Goal: Transaction & Acquisition: Obtain resource

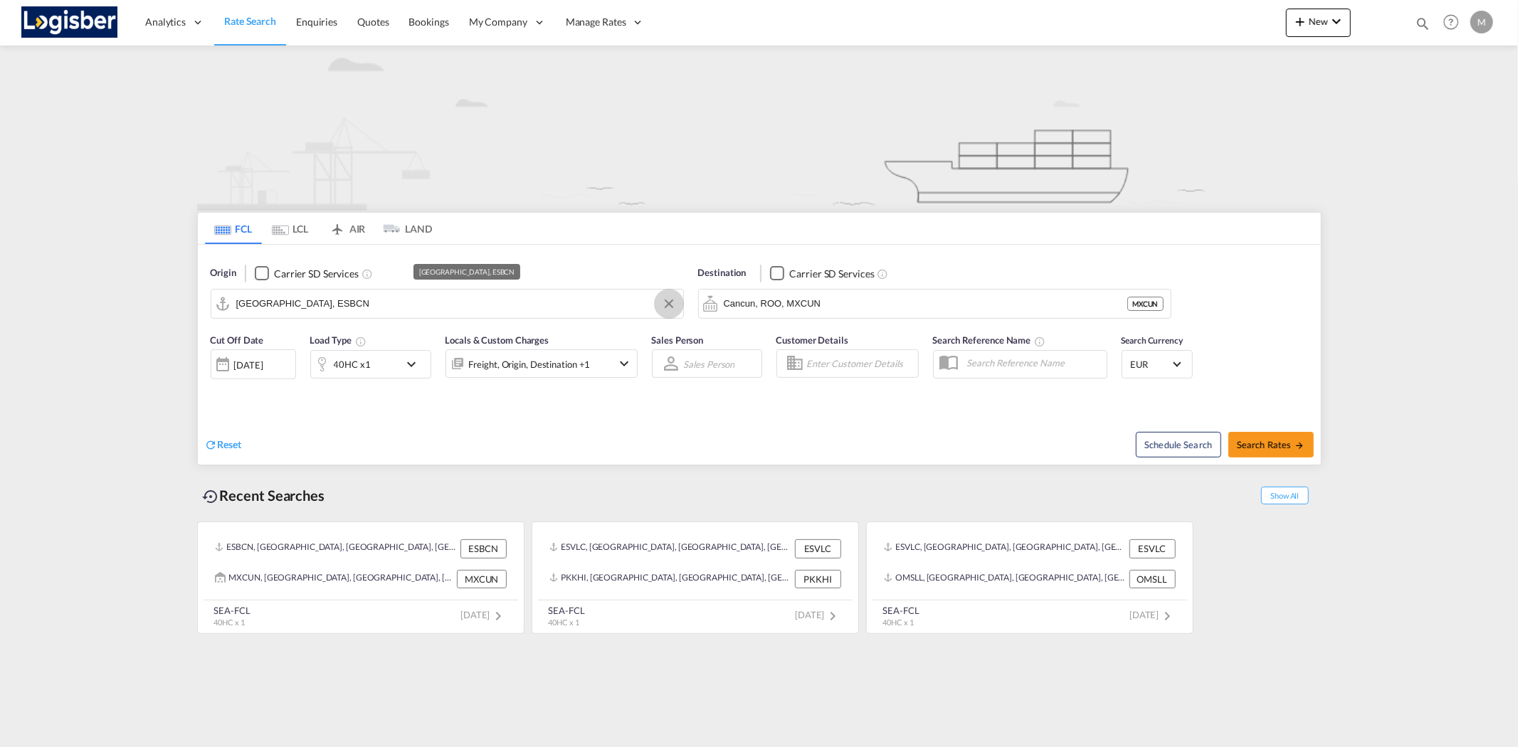
click at [667, 302] on button "Clear Input" at bounding box center [668, 303] width 21 height 21
click at [1155, 303] on button "Clear Input" at bounding box center [1155, 303] width 21 height 21
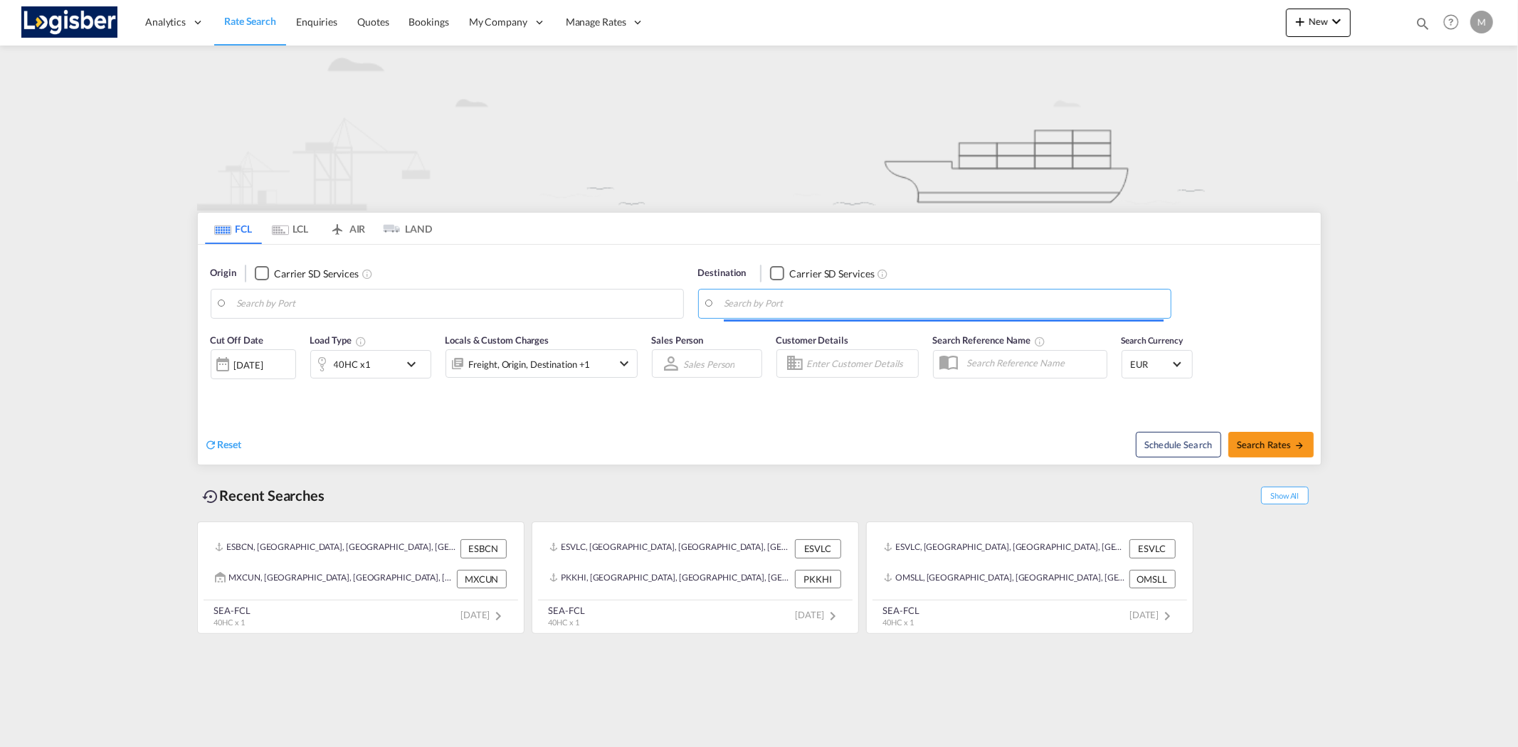
click at [488, 308] on body "Analytics Reports Dashboard Rate Search Enquiries Quotes Bookings" at bounding box center [759, 373] width 1518 height 747
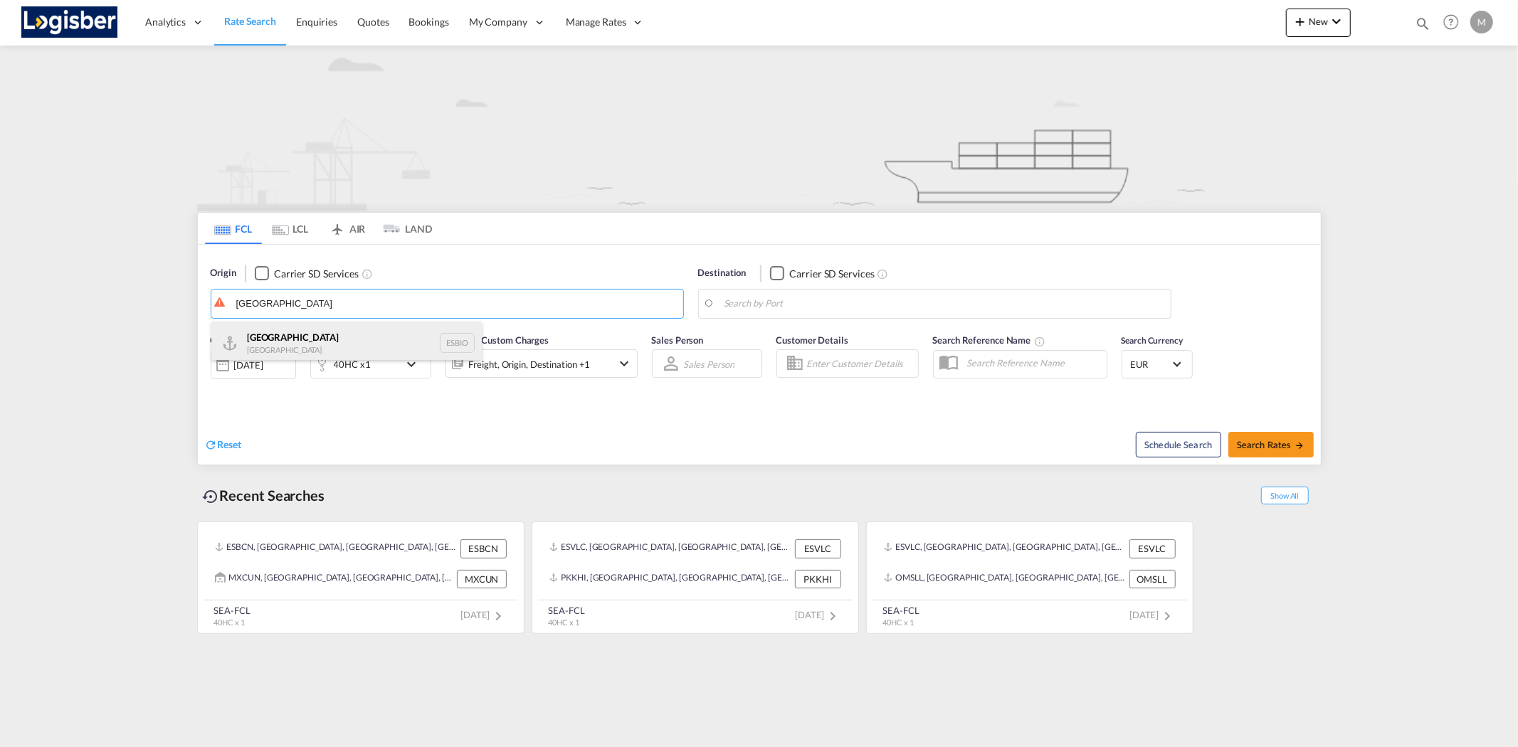
click at [341, 345] on div "Bilbao Spain ESBIO" at bounding box center [346, 343] width 270 height 43
type input "[GEOGRAPHIC_DATA], ESBIO"
click at [754, 303] on body "Analytics Reports Dashboard Rate Search Enquiries Quotes Bookings" at bounding box center [759, 373] width 1518 height 747
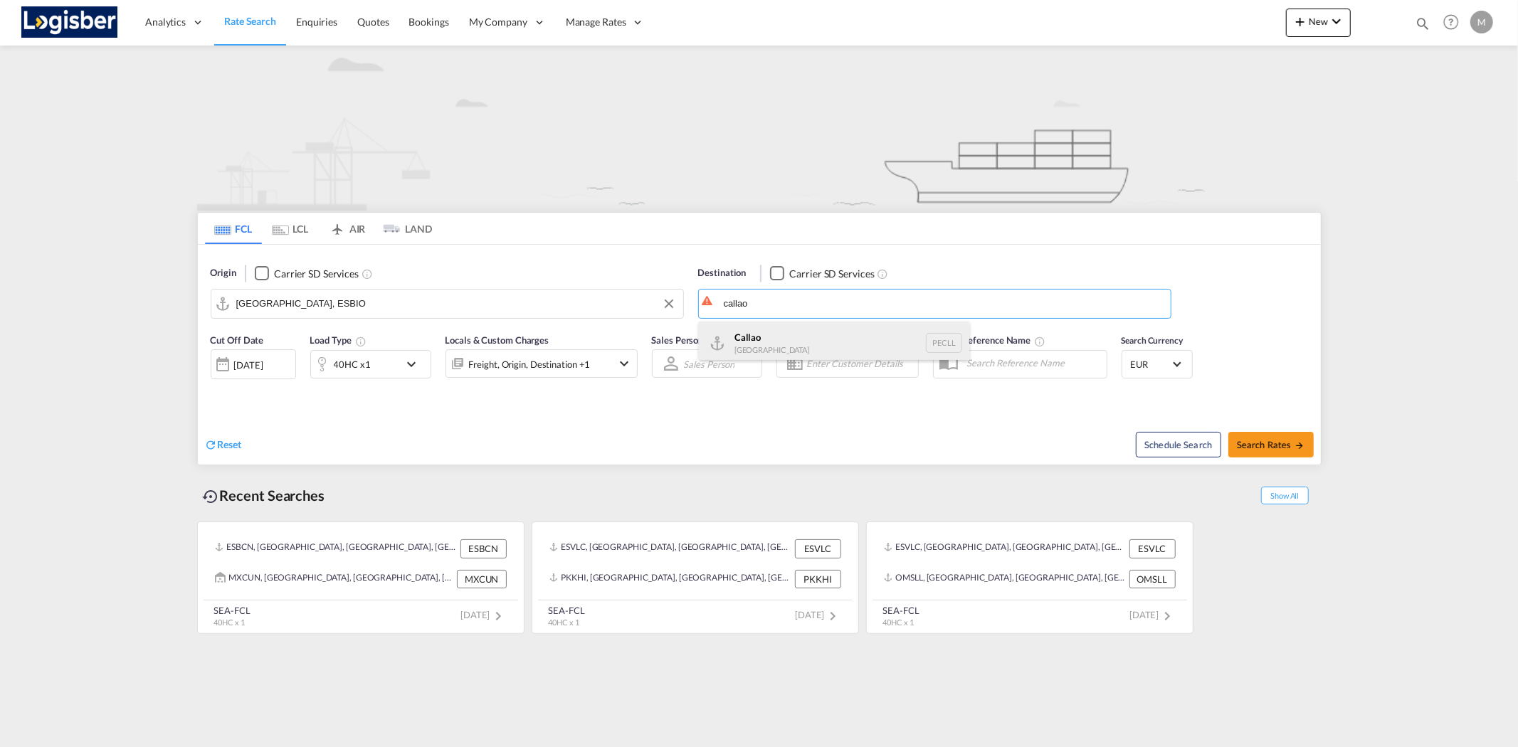
click at [755, 339] on div "Callao [GEOGRAPHIC_DATA] PECLL" at bounding box center [834, 343] width 270 height 43
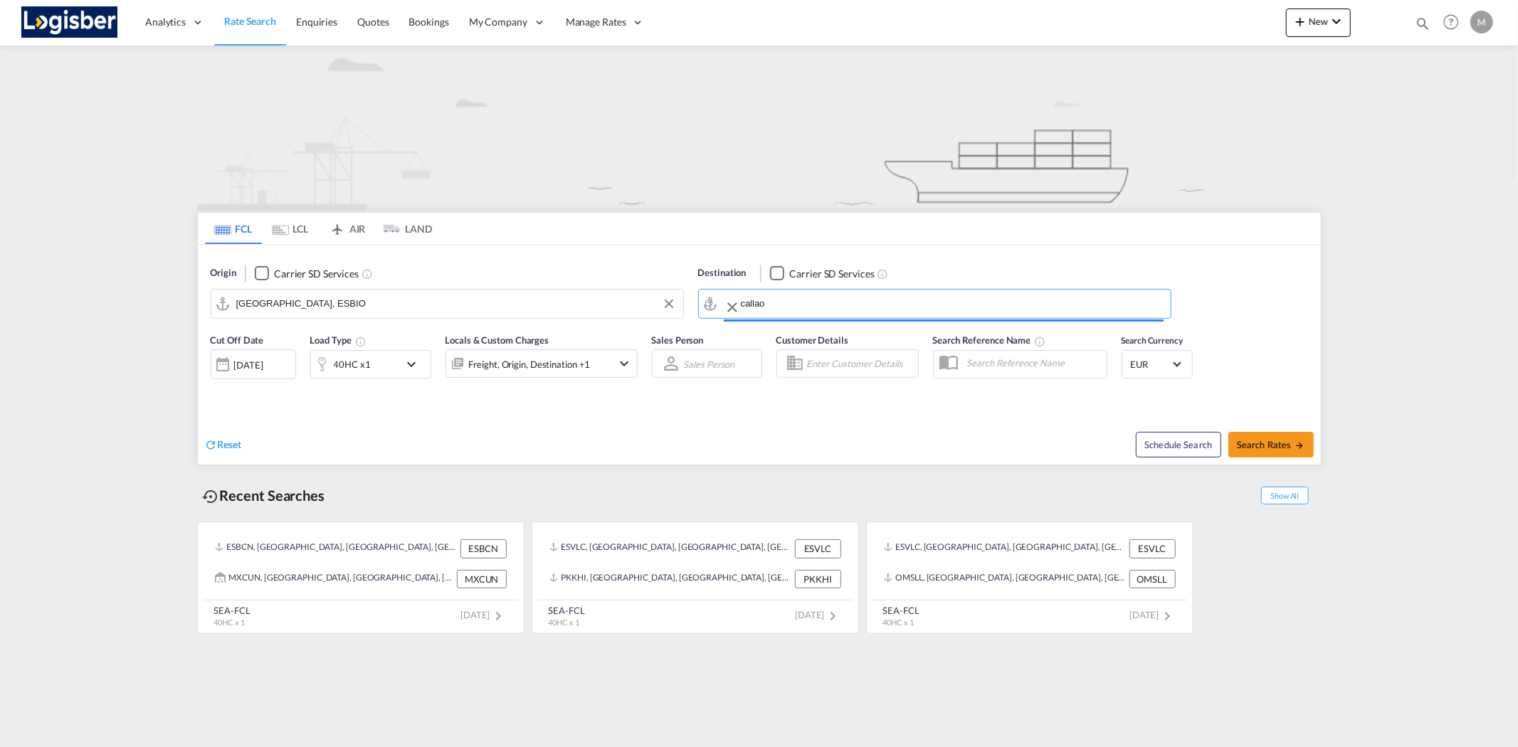
type input "Callao, PECLL"
click at [1288, 443] on span "Search Rates" at bounding box center [1270, 444] width 68 height 11
type input "ESBIO to PECLL / [DATE]"
